Goal: Information Seeking & Learning: Learn about a topic

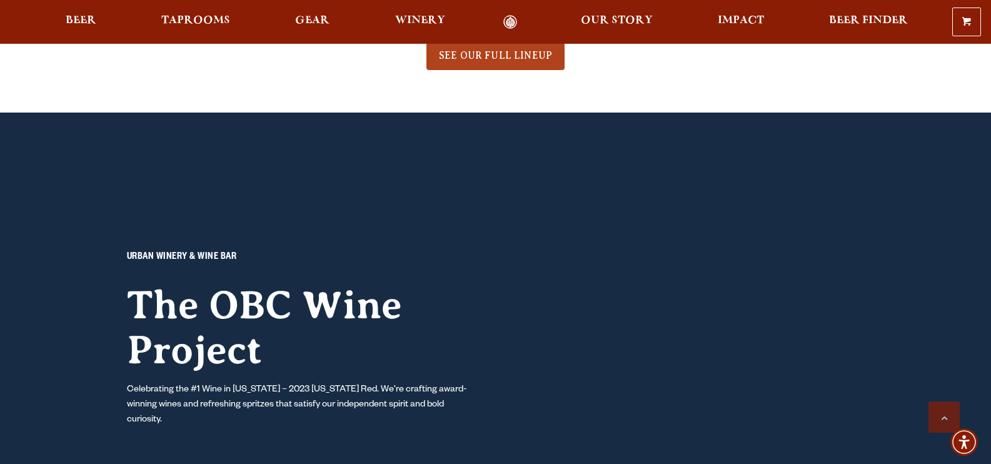
scroll to position [1125, 0]
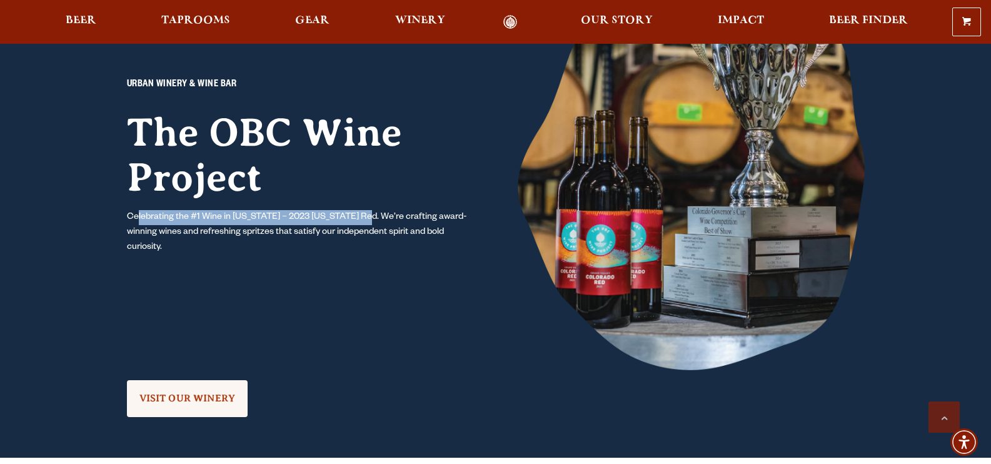
drag, startPoint x: 139, startPoint y: 222, endPoint x: 442, endPoint y: 224, distance: 303.1
click at [426, 224] on p "Celebrating the #1 Wine in Colorado – 2023 Colorado Red. We’re crafting award-w…" at bounding box center [300, 232] width 347 height 45
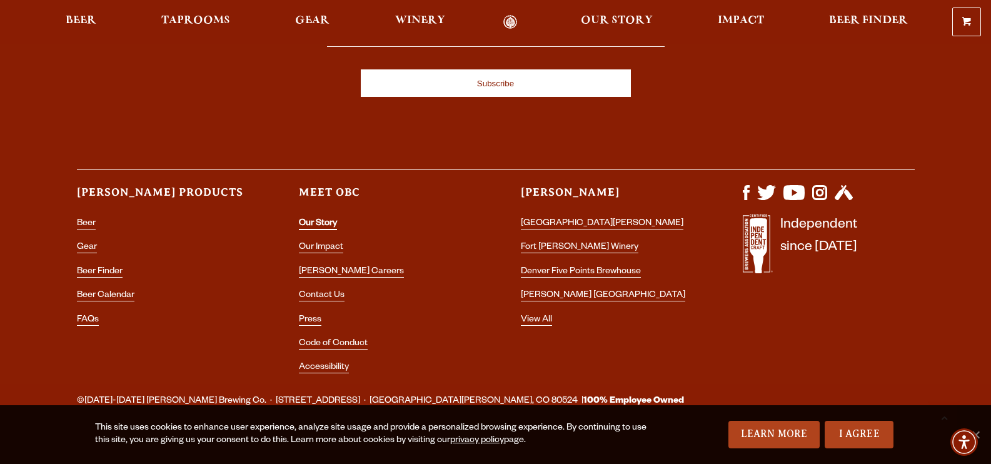
scroll to position [3719, 0]
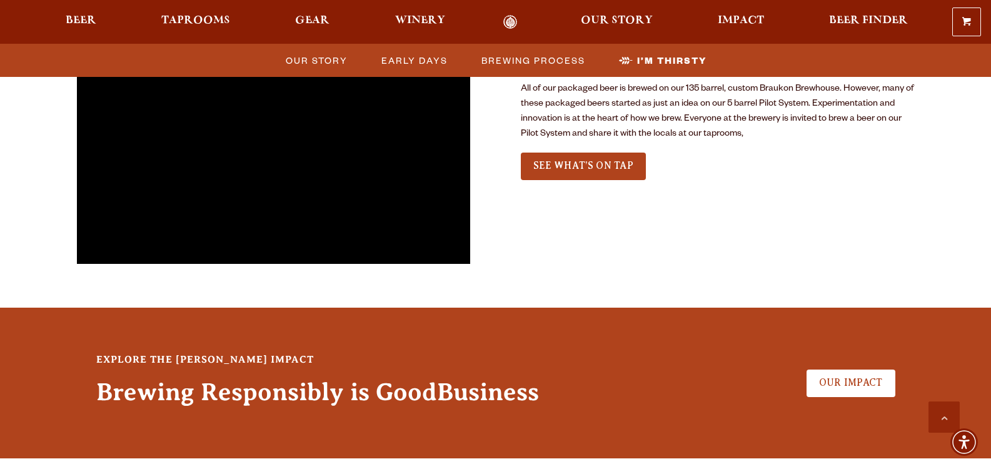
scroll to position [2922, 0]
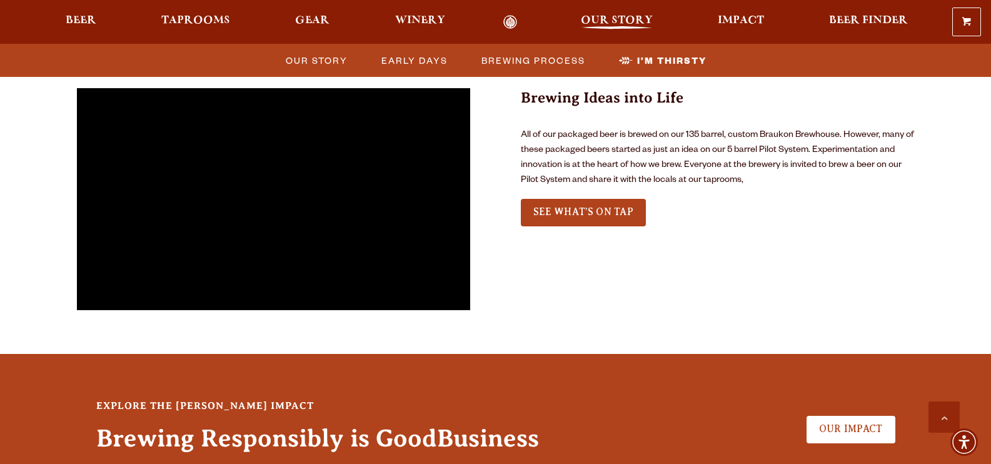
click at [594, 20] on span "Our Story" at bounding box center [617, 21] width 72 height 10
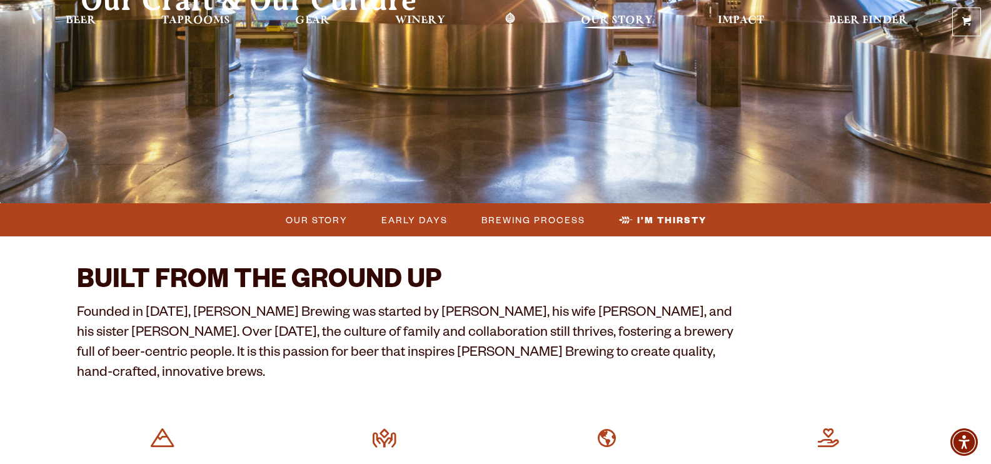
scroll to position [0, 0]
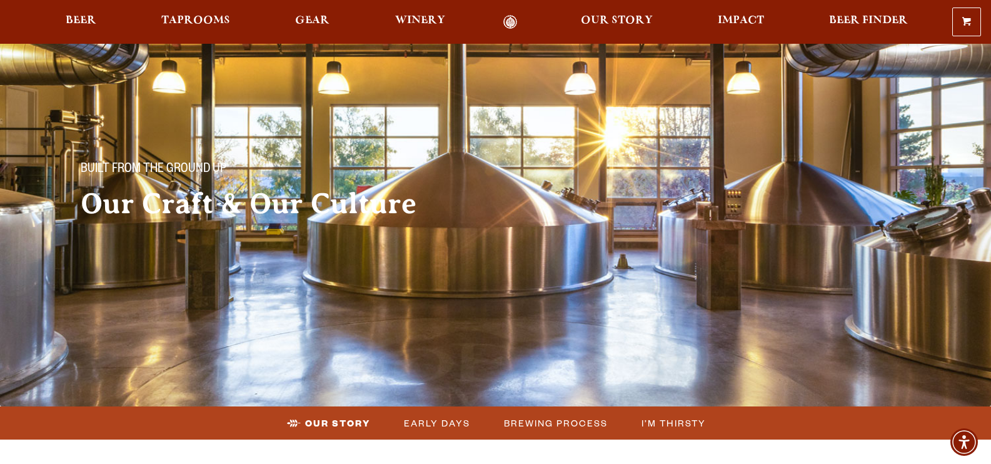
scroll to position [300, 0]
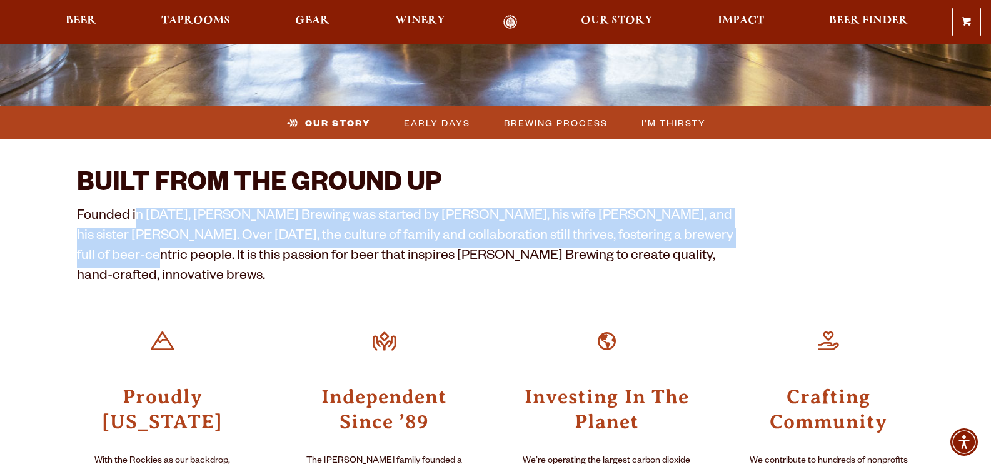
drag, startPoint x: 177, startPoint y: 214, endPoint x: 719, endPoint y: 234, distance: 542.8
click at [719, 234] on p "Founded in [DATE], [PERSON_NAME] Brewing was started by [PERSON_NAME], his wife…" at bounding box center [407, 247] width 660 height 80
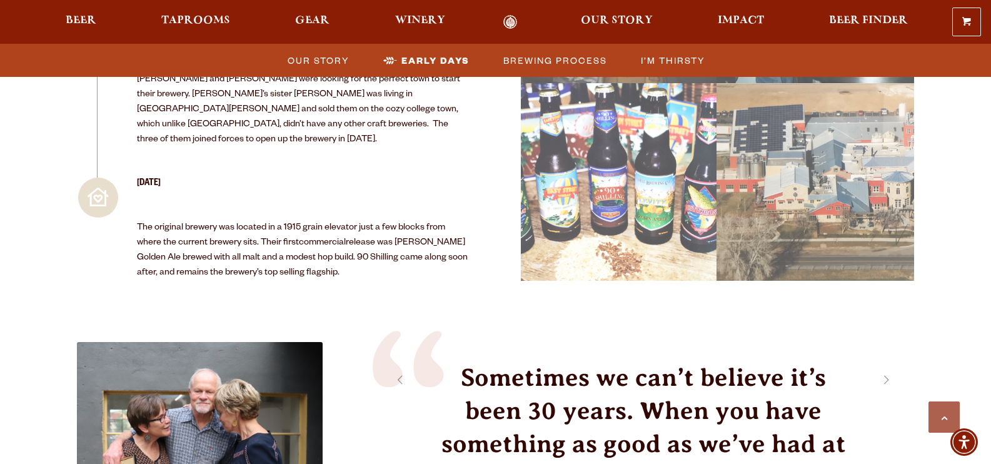
scroll to position [1725, 0]
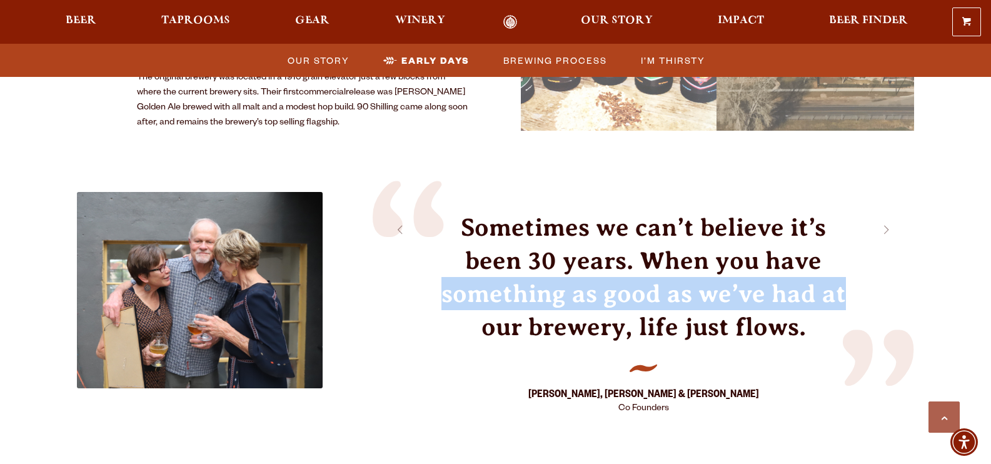
drag, startPoint x: 428, startPoint y: 226, endPoint x: 844, endPoint y: 217, distance: 415.7
click at [844, 217] on div "Sometimes we can’t believe it’s been 30 years. When you have something as good …" at bounding box center [643, 317] width 542 height 212
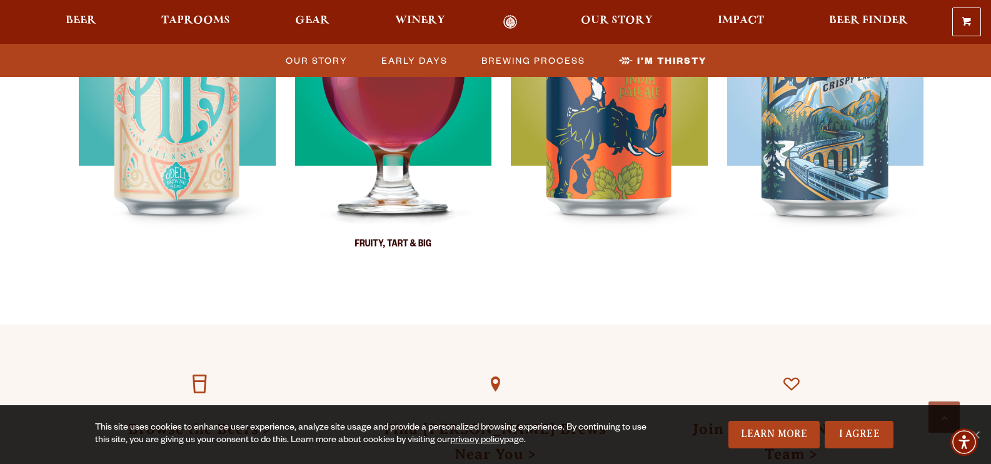
scroll to position [3375, 0]
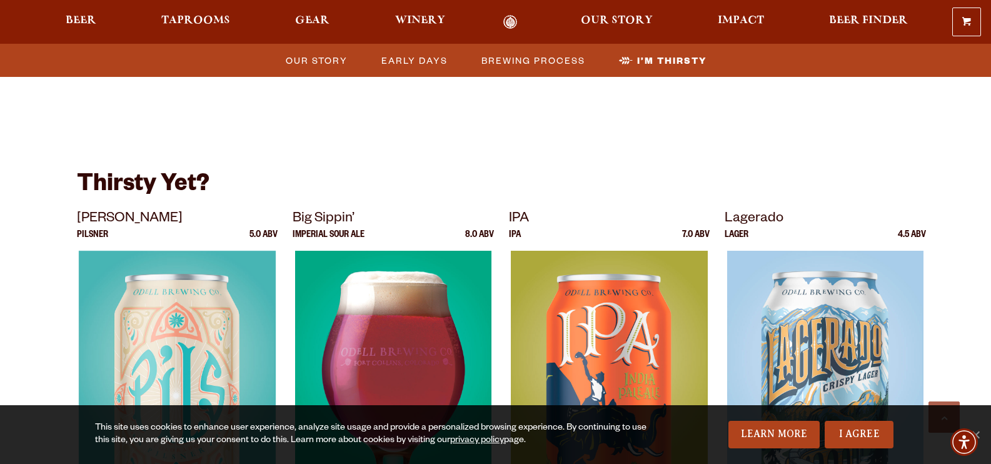
click at [421, 251] on div at bounding box center [392, 407] width 201 height 312
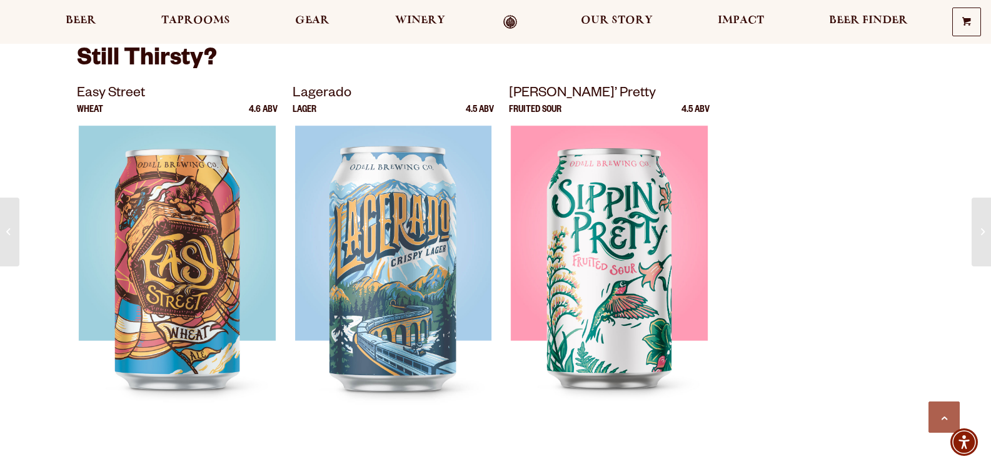
scroll to position [1350, 0]
